Goal: Navigation & Orientation: Find specific page/section

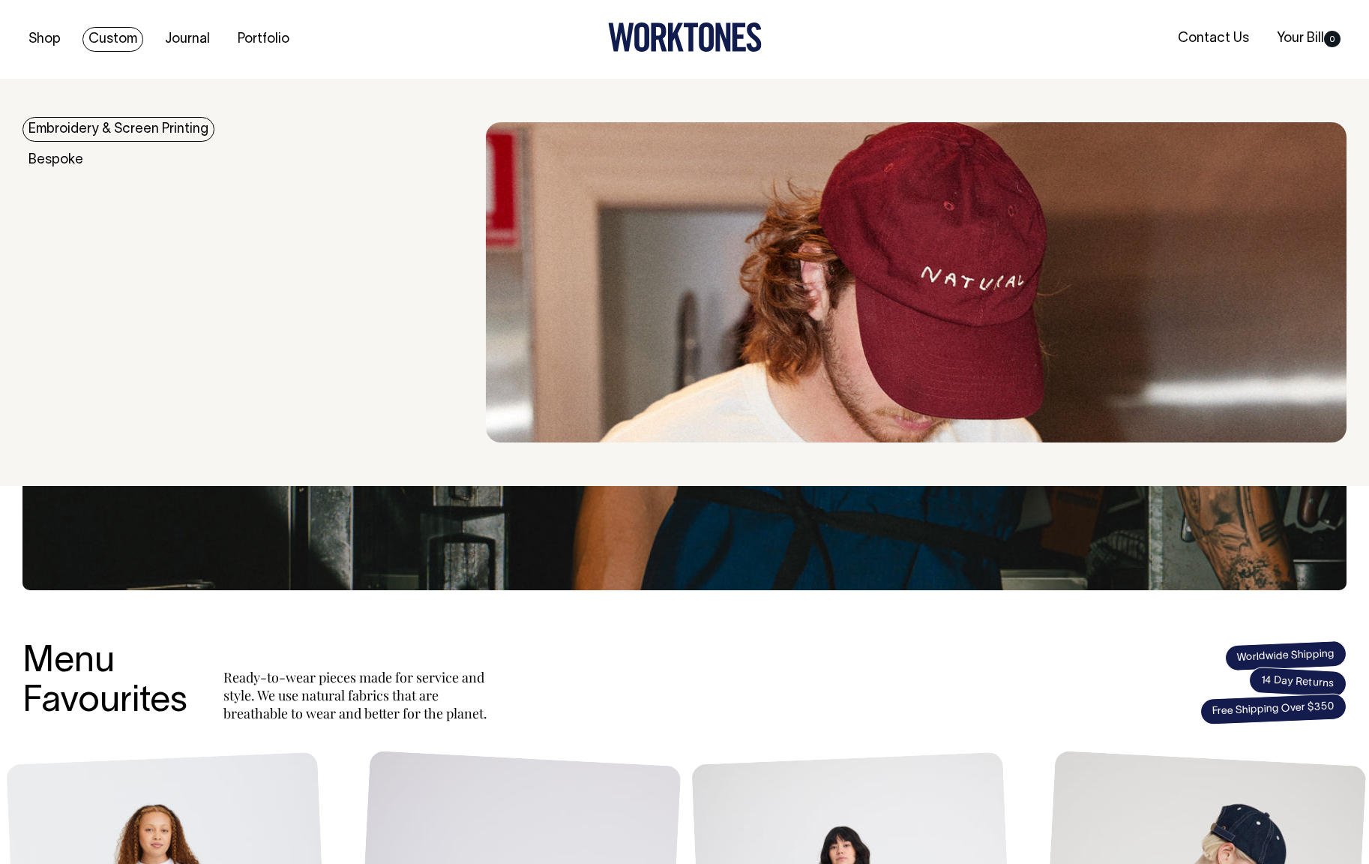
click at [102, 39] on link "Custom" at bounding box center [112, 39] width 61 height 25
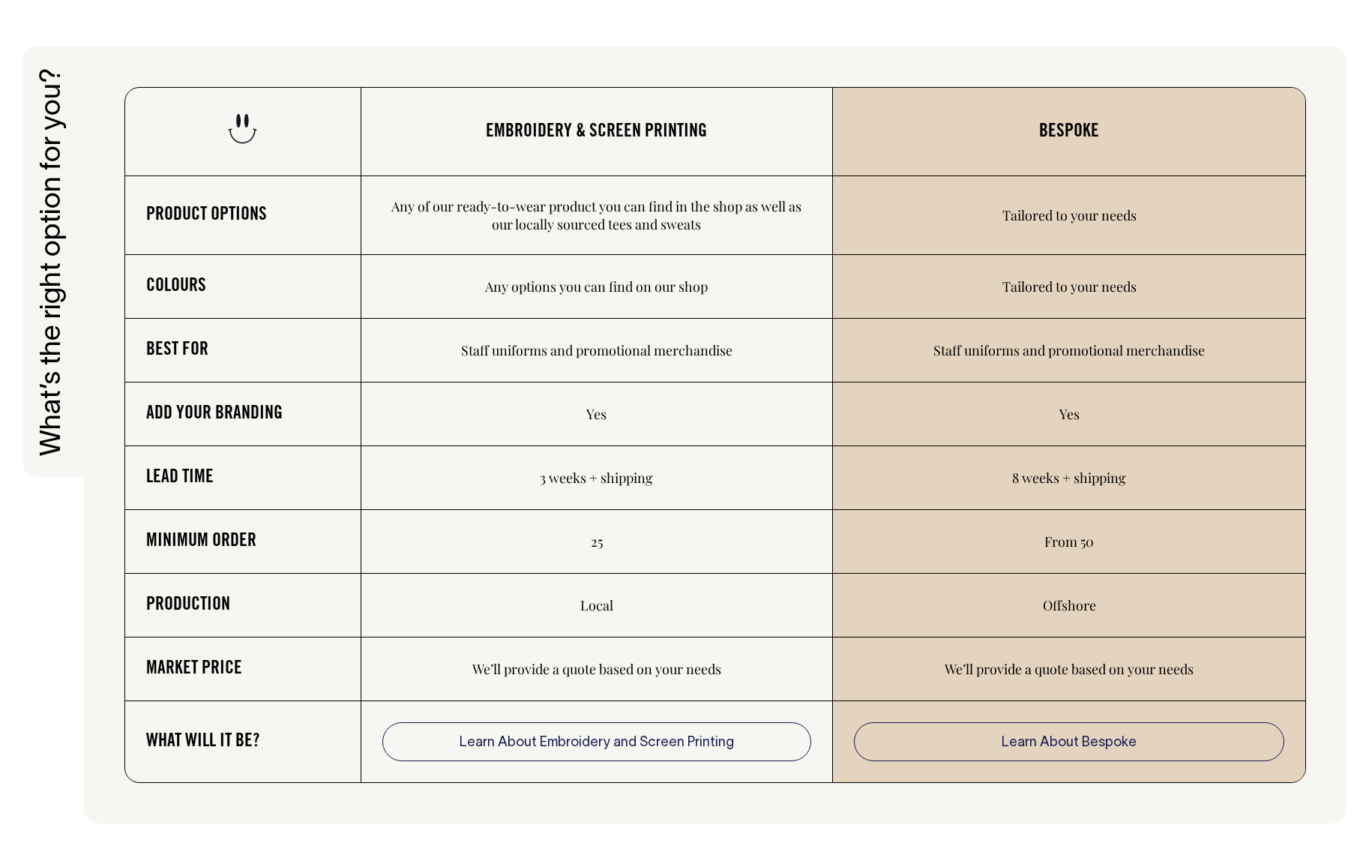
scroll to position [2358, 0]
click at [601, 213] on td "Any of our ready-to-wear product you can find in the shop as well as our locall…" at bounding box center [597, 215] width 472 height 79
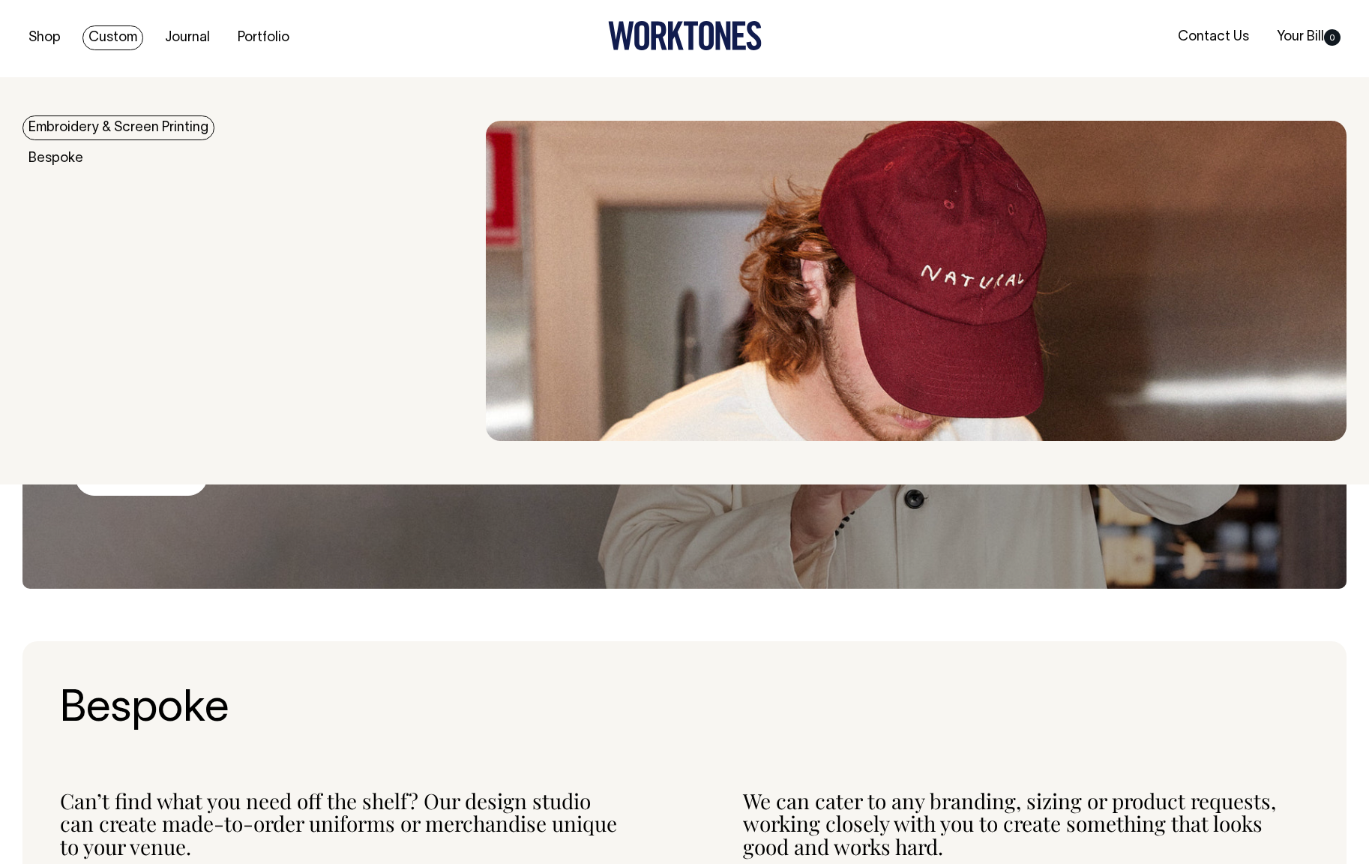
scroll to position [0, 0]
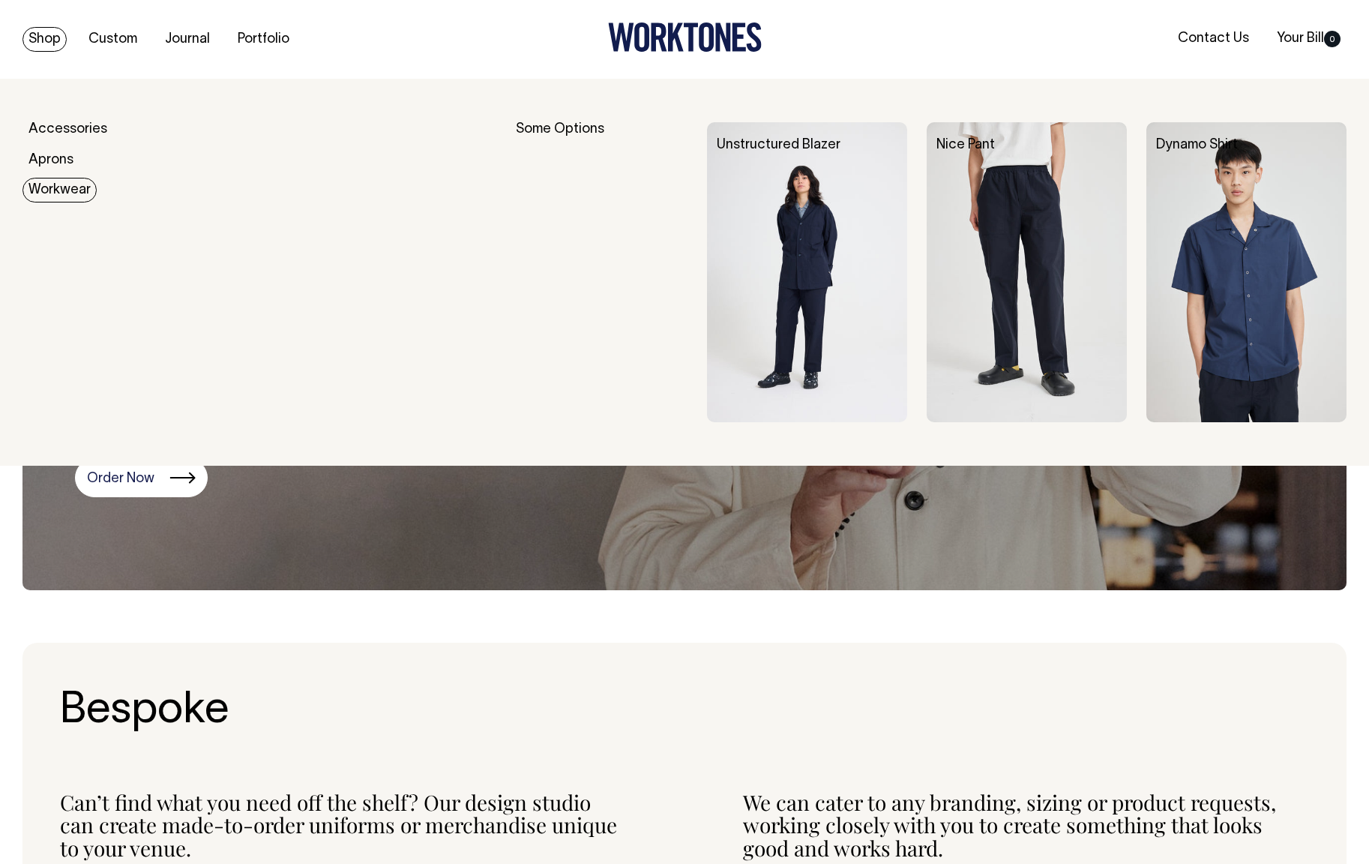
click at [55, 191] on link "Workwear" at bounding box center [59, 190] width 74 height 25
